Goal: Use online tool/utility: Utilize a website feature to perform a specific function

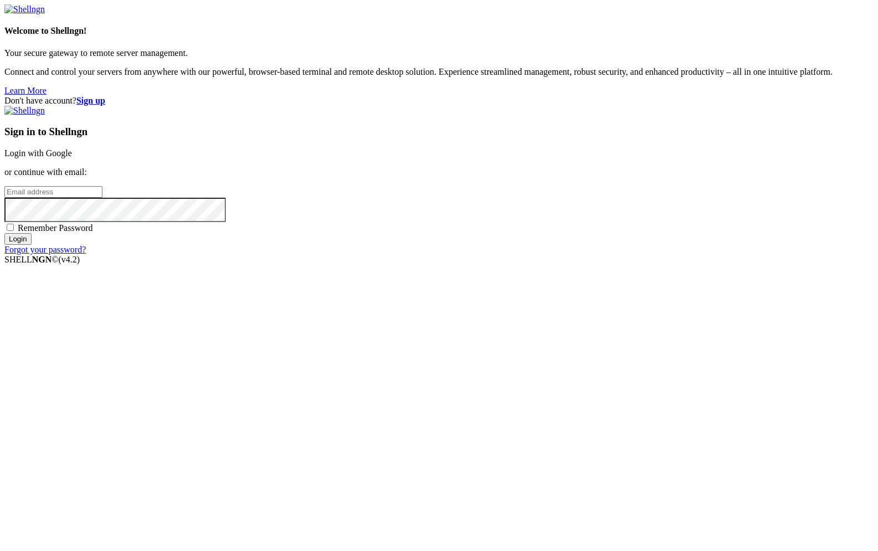
type input "[PERSON_NAME][EMAIL_ADDRESS][DOMAIN_NAME]"
click at [93, 232] on span "Remember Password" at bounding box center [55, 227] width 75 height 9
click at [14, 231] on input "Remember Password" at bounding box center [10, 227] width 7 height 7
checkbox input "true"
click at [32, 245] on input "Login" at bounding box center [17, 239] width 27 height 12
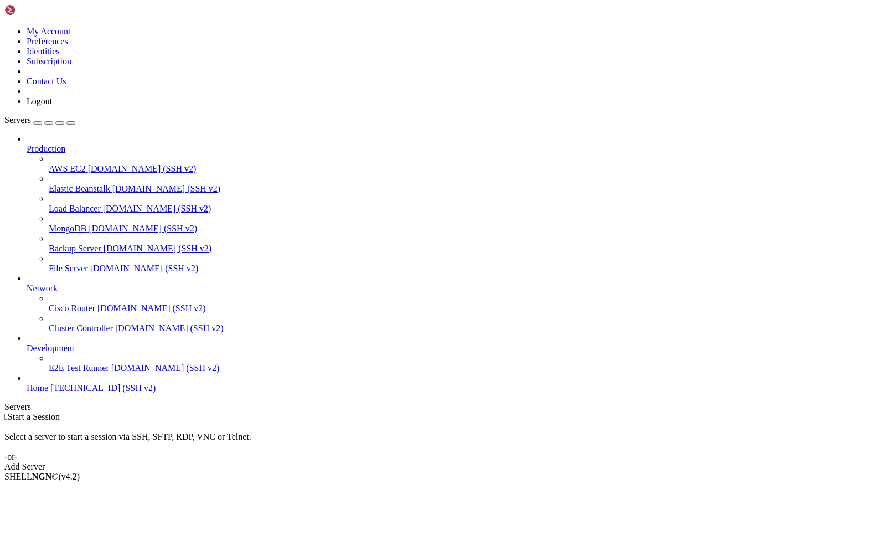
click at [50, 392] on span "[TECHNICAL_ID] (SSH v2)" at bounding box center [102, 387] width 105 height 9
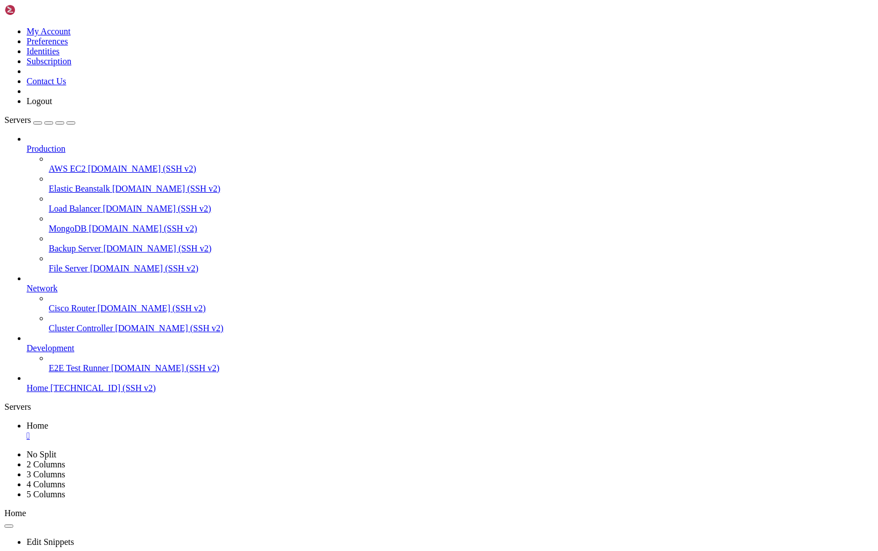
drag, startPoint x: 158, startPoint y: 860, endPoint x: 162, endPoint y: 938, distance: 78.1
